Goal: Complete application form

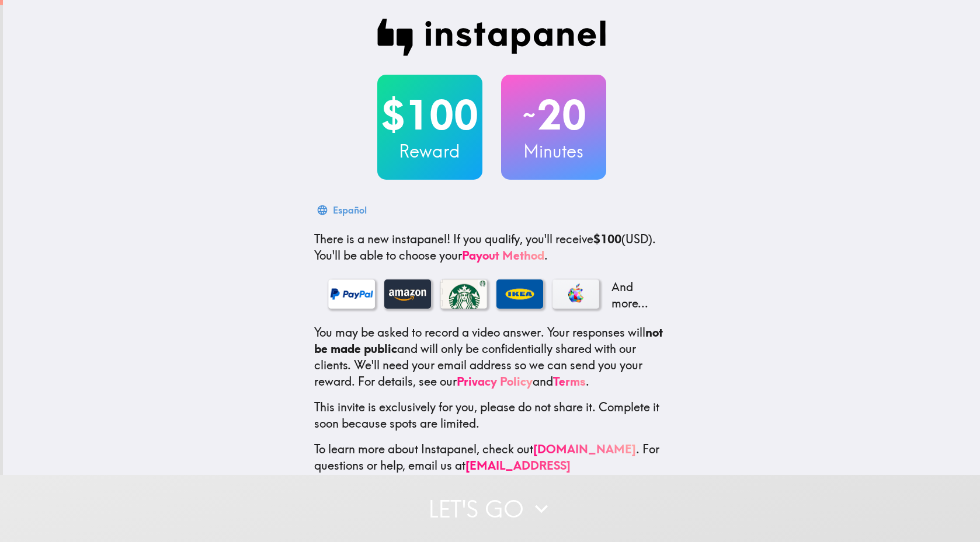
click at [379, 39] on div "$100 Reward ~ 20 Minutes Español There is a new instapanel! If you qualify, you…" at bounding box center [491, 254] width 977 height 509
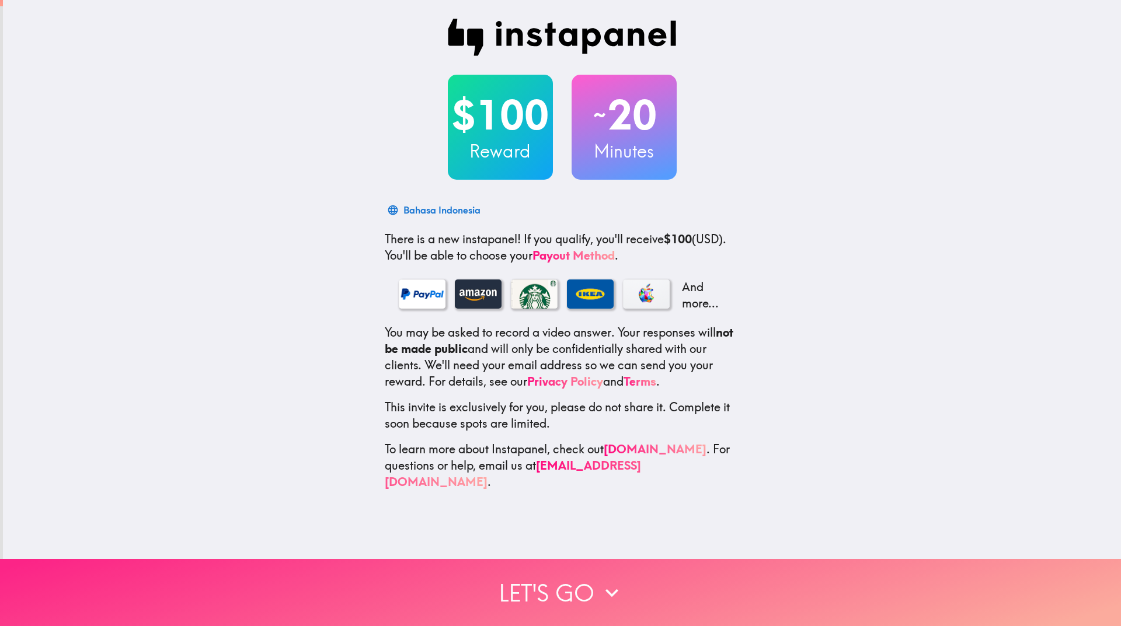
click at [599, 542] on icon "button" at bounding box center [612, 593] width 26 height 26
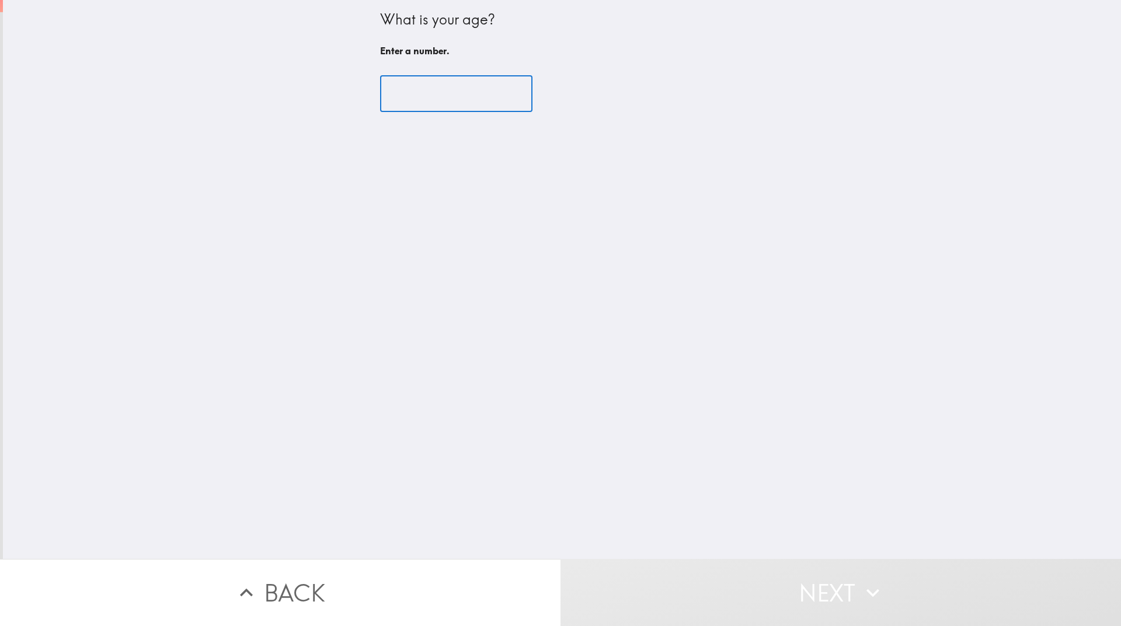
click at [463, 93] on input "number" at bounding box center [456, 94] width 152 height 36
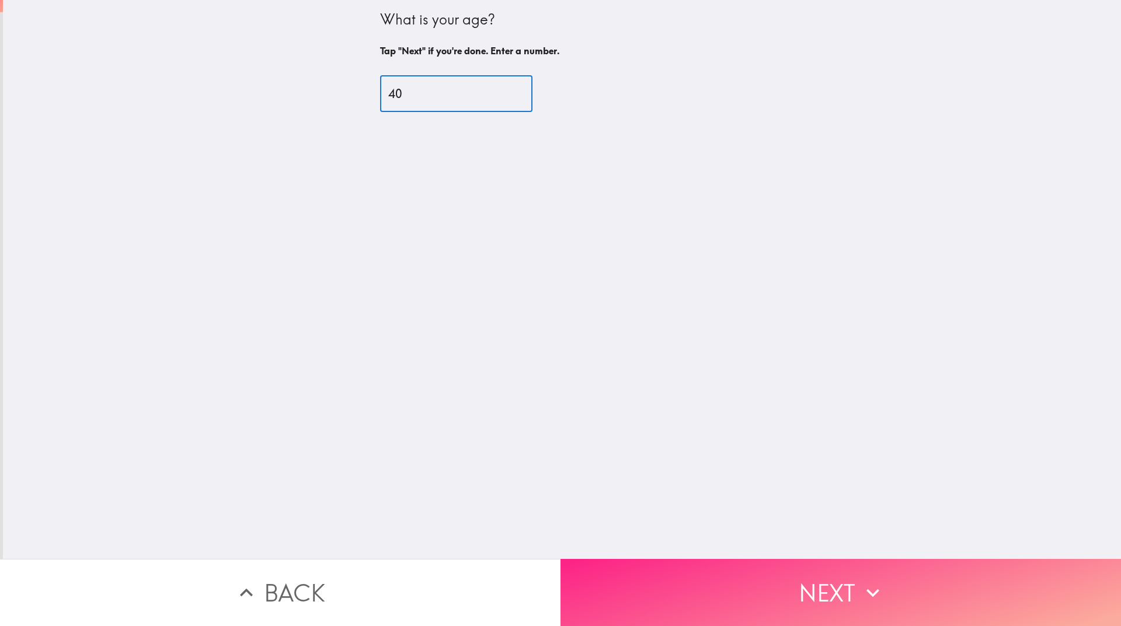
type input "40"
click at [793, 542] on button "Next" at bounding box center [840, 592] width 560 height 67
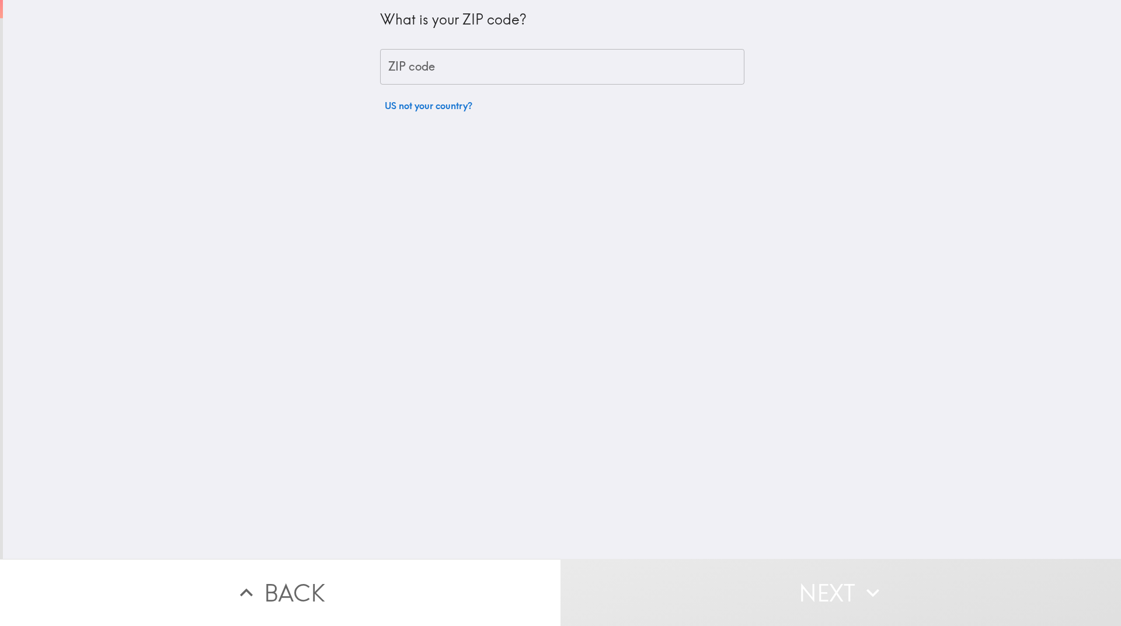
click at [520, 72] on input "ZIP code" at bounding box center [562, 67] width 364 height 36
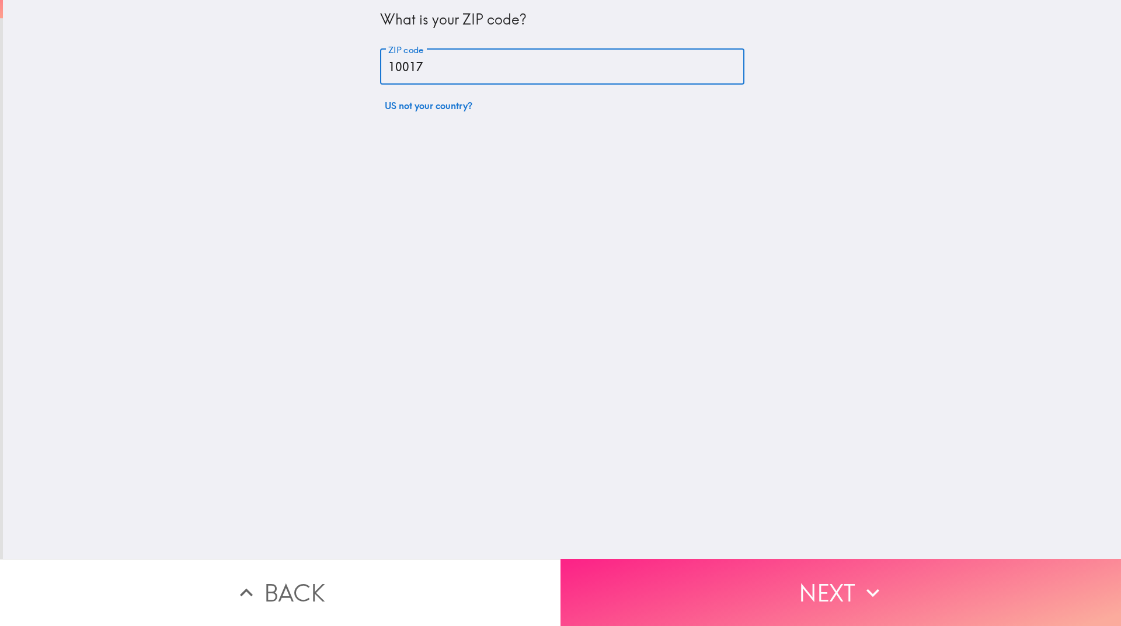
type input "10017"
click at [756, 542] on button "Next" at bounding box center [840, 592] width 560 height 67
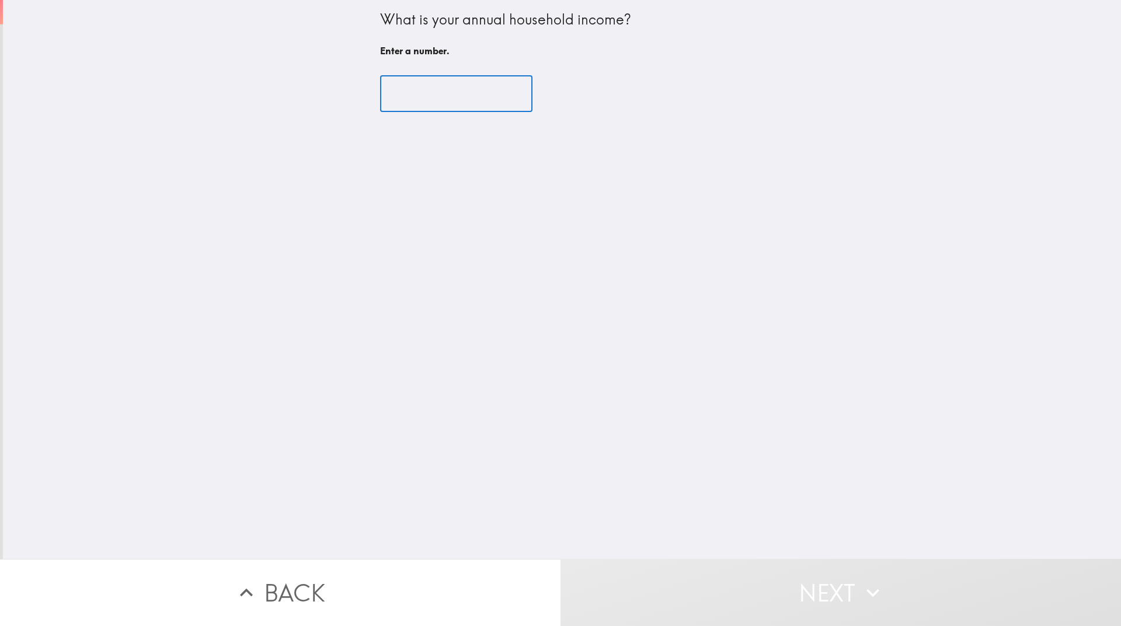
click at [462, 96] on input "number" at bounding box center [456, 94] width 152 height 36
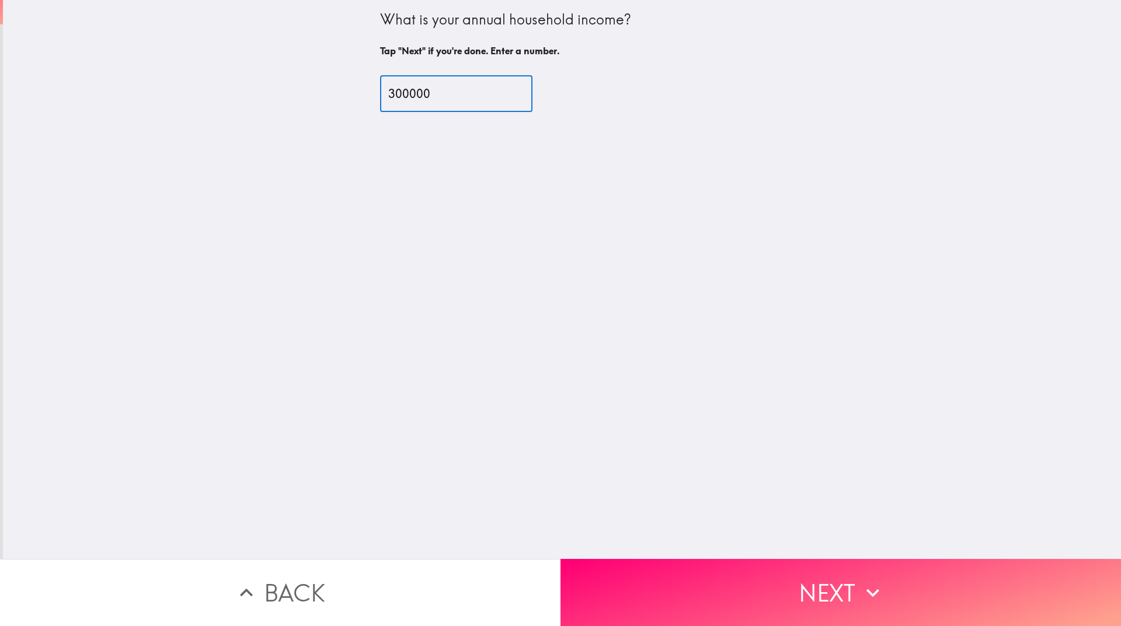
type input "300000"
click at [570, 235] on div "What is your annual household income? Tap "Next" if you're done. Enter a number…" at bounding box center [562, 279] width 1118 height 559
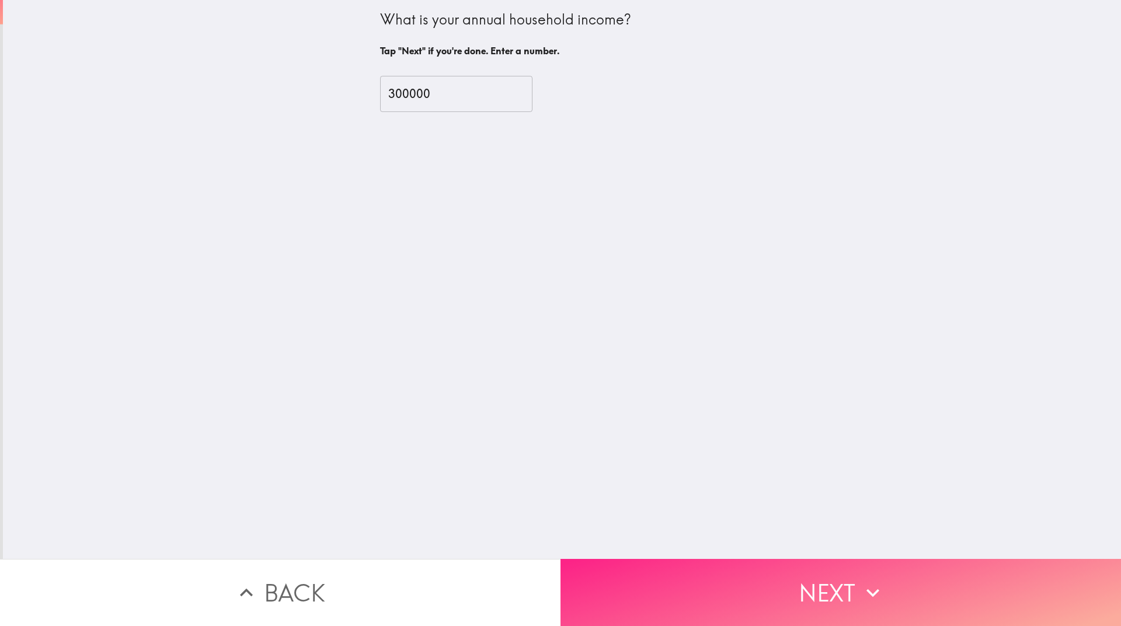
click at [713, 542] on button "Next" at bounding box center [840, 592] width 560 height 67
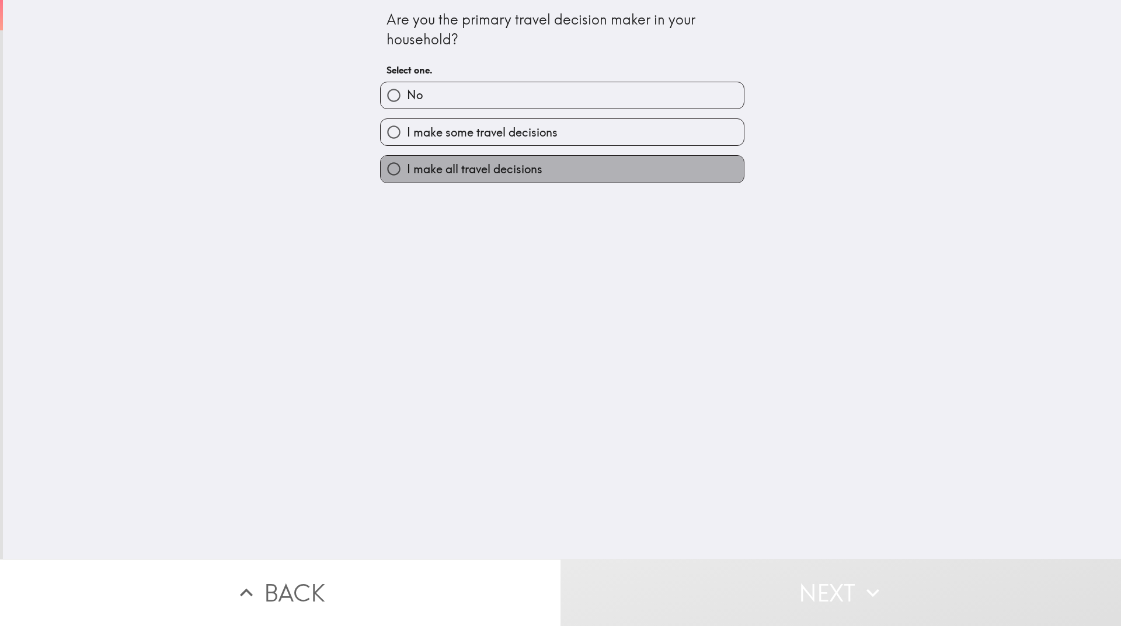
click at [468, 177] on span "I make all travel decisions" at bounding box center [474, 169] width 135 height 16
click at [407, 177] on input "I make all travel decisions" at bounding box center [394, 169] width 26 height 26
radio input "true"
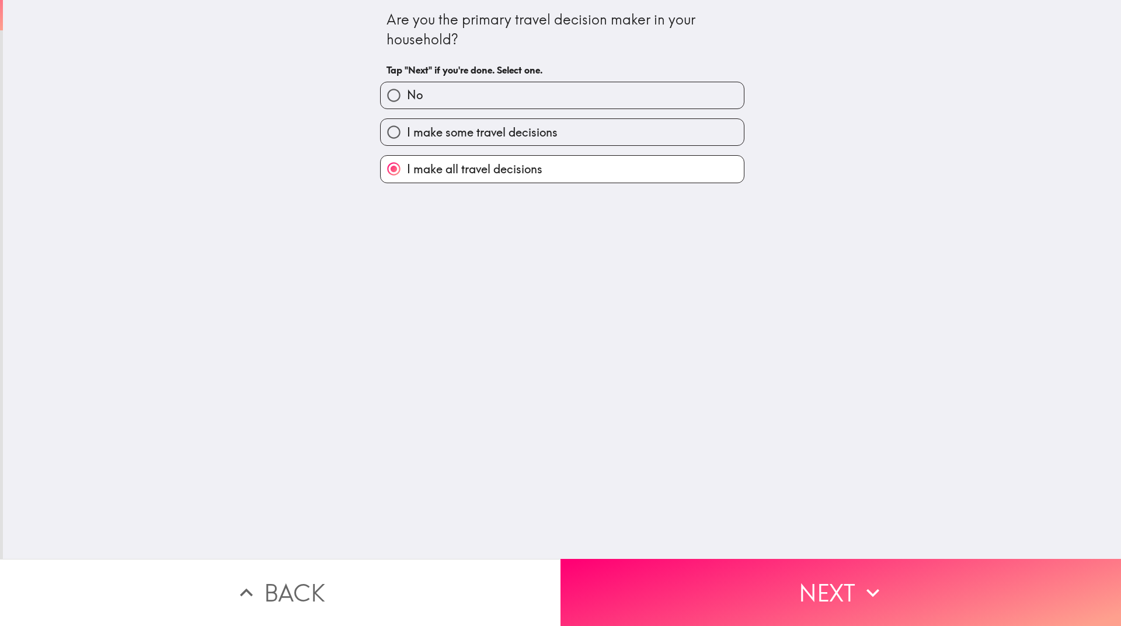
click at [729, 542] on button "Next" at bounding box center [840, 592] width 560 height 67
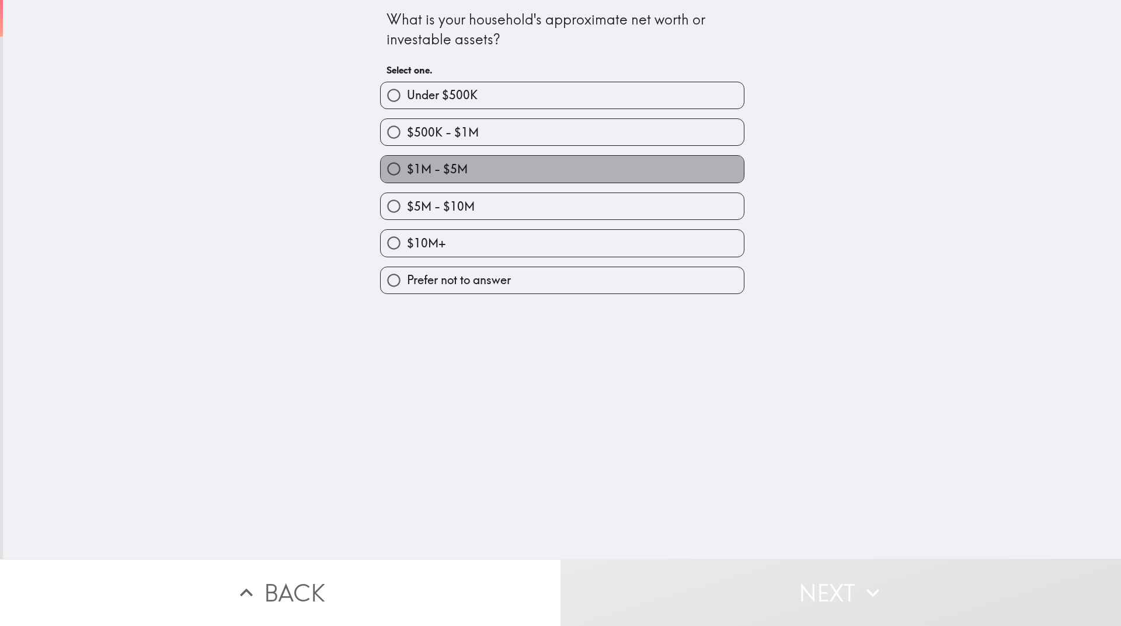
click at [436, 170] on span "$1M - $5M" at bounding box center [437, 169] width 61 height 16
click at [407, 170] on input "$1M - $5M" at bounding box center [394, 169] width 26 height 26
radio input "true"
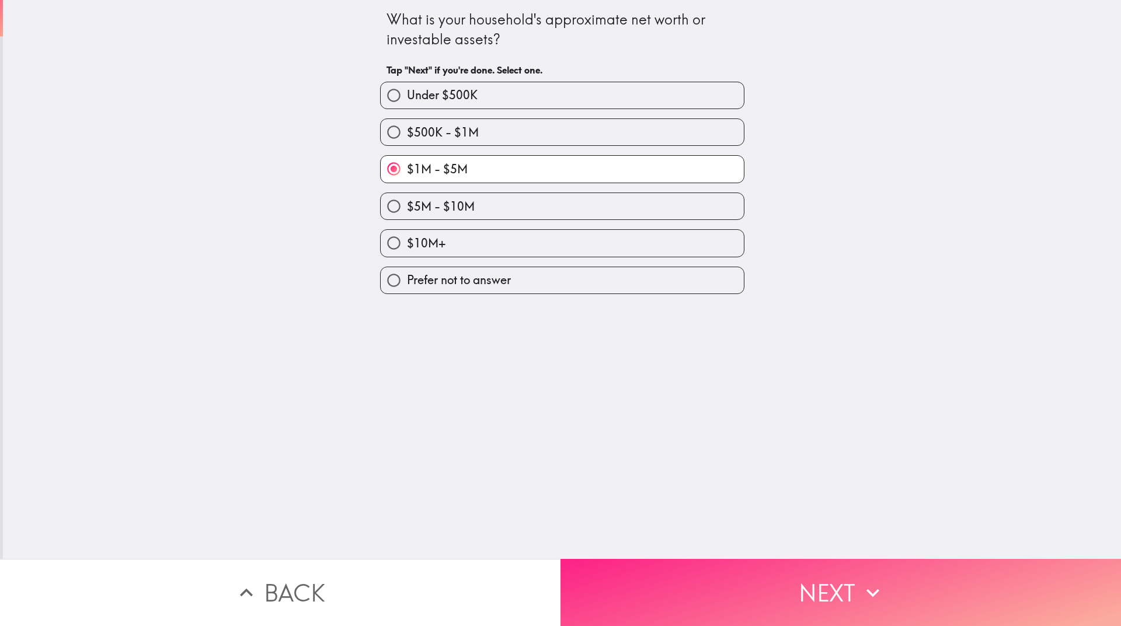
click at [748, 542] on button "Next" at bounding box center [840, 592] width 560 height 67
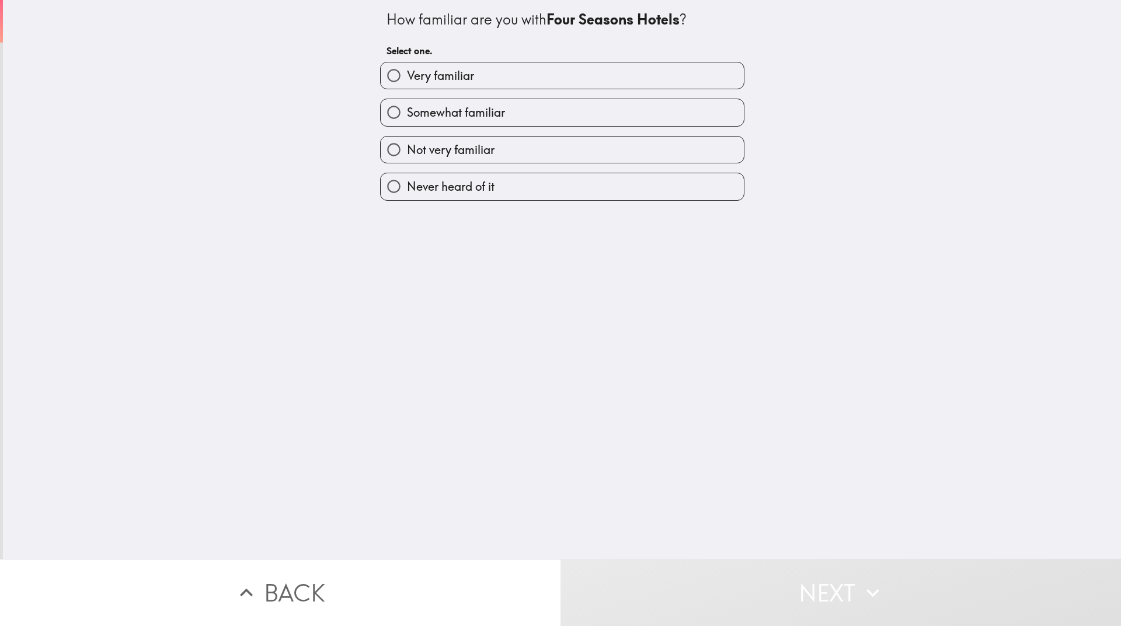
click at [456, 114] on span "Somewhat familiar" at bounding box center [456, 113] width 98 height 16
click at [407, 114] on input "Somewhat familiar" at bounding box center [394, 112] width 26 height 26
radio input "true"
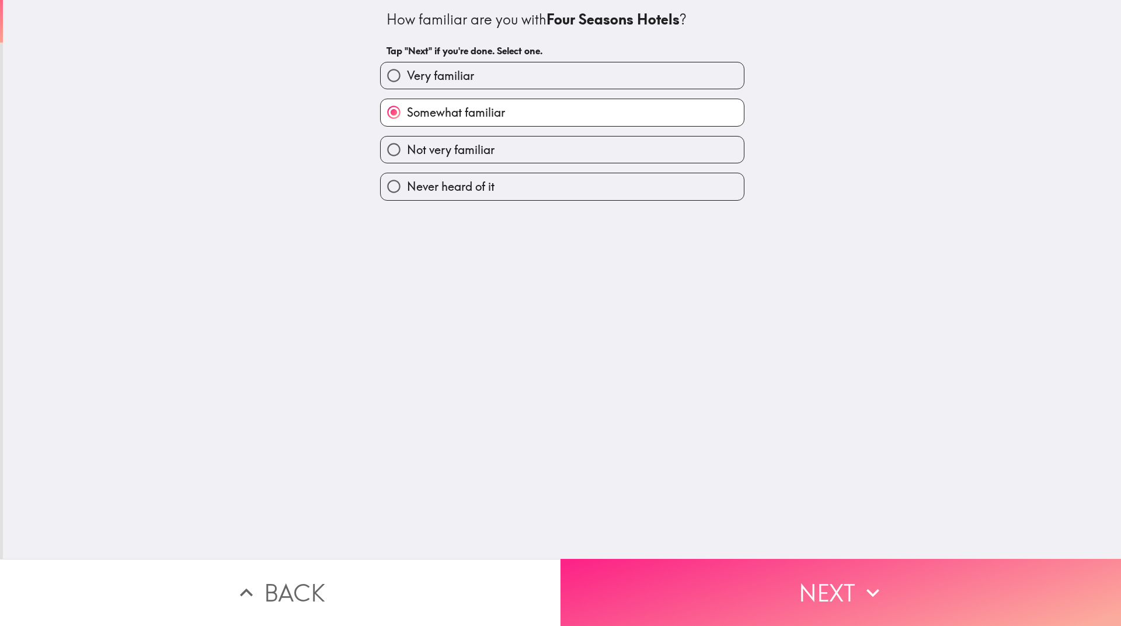
click at [786, 542] on button "Next" at bounding box center [840, 592] width 560 height 67
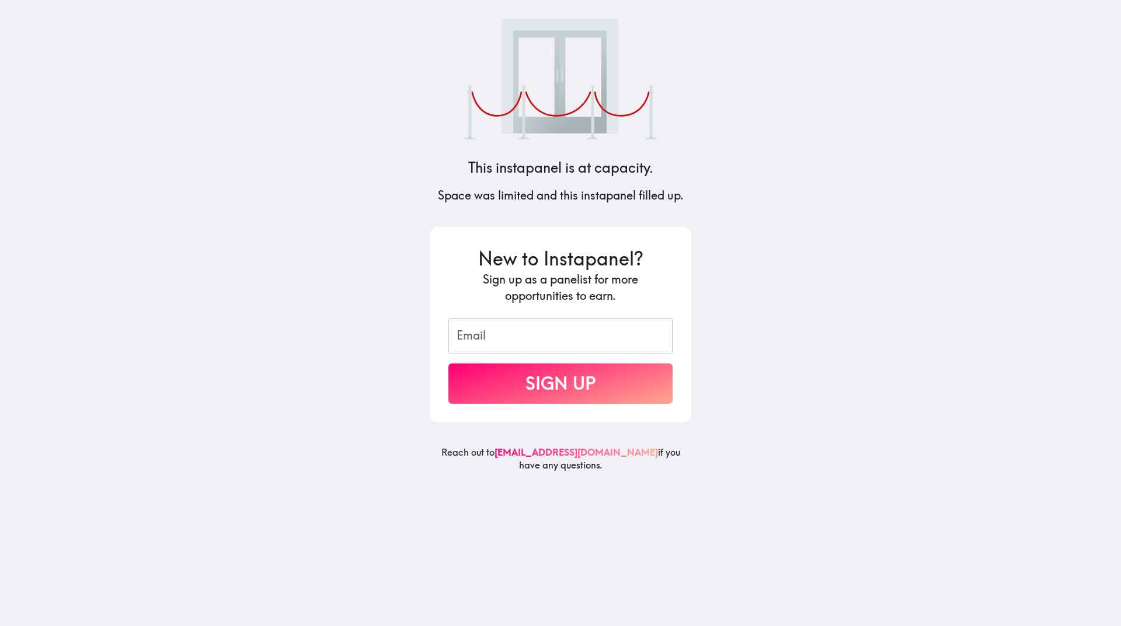
click at [755, 330] on main "This instapanel is at capacity. Space was limited and this instapanel filled up…" at bounding box center [560, 313] width 1121 height 626
